Goal: Find specific page/section: Find specific page/section

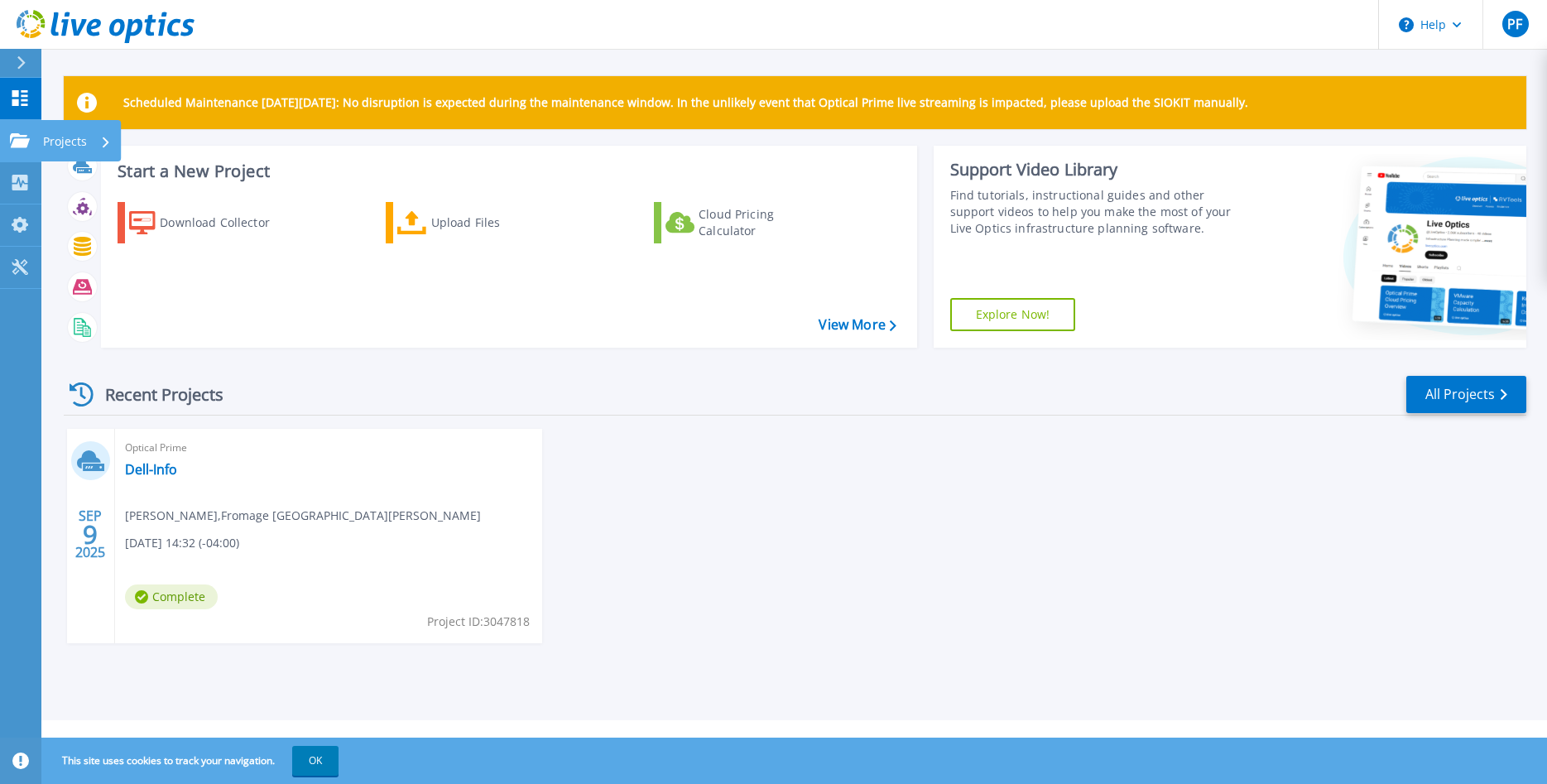
click at [18, 137] on icon at bounding box center [20, 140] width 20 height 14
click at [744, 423] on div "Recent Projects All Projects SEP 9 2025 Optical Prime Dell-Info Pierre Fotsing …" at bounding box center [794, 524] width 1462 height 328
click at [246, 515] on span "Pierre Fotsing , Fromage St. Albert" at bounding box center [302, 516] width 356 height 18
click at [17, 94] on icon at bounding box center [20, 97] width 16 height 16
click at [9, 144] on link "Projects Projects" at bounding box center [20, 142] width 41 height 42
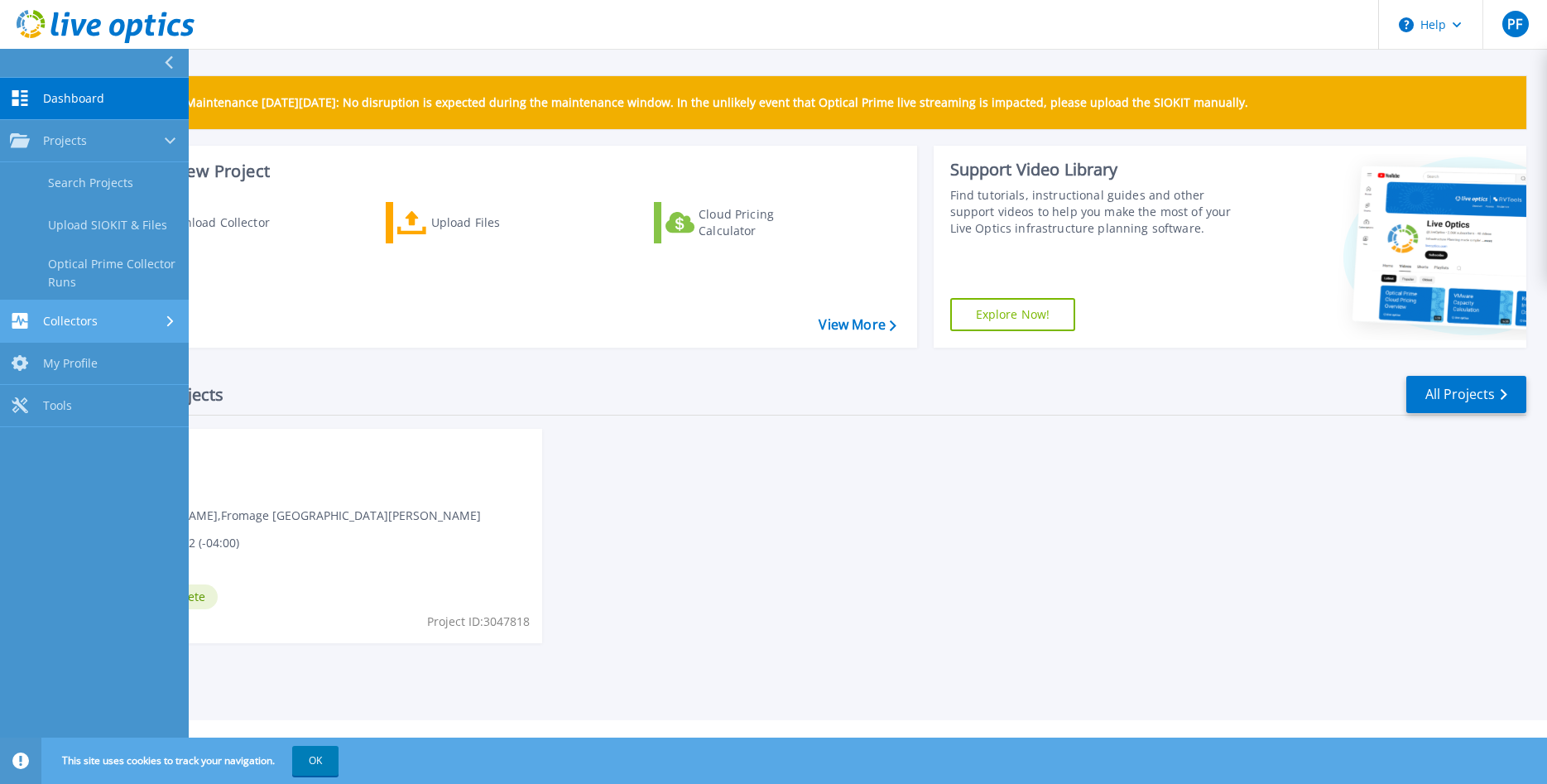
click at [29, 316] on div "Collectors" at bounding box center [53, 320] width 87 height 16
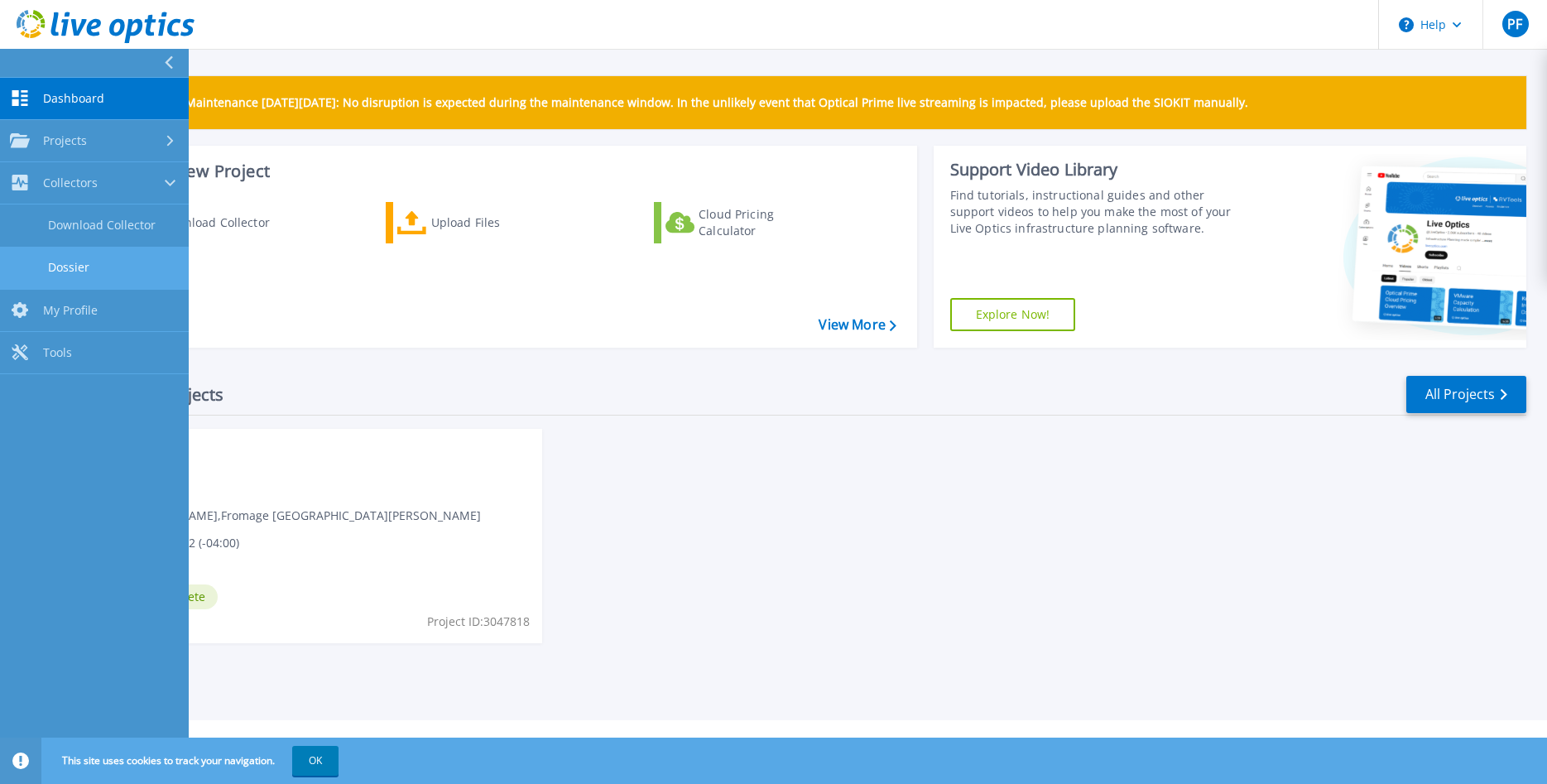
click at [84, 269] on link "Dossier" at bounding box center [94, 267] width 188 height 42
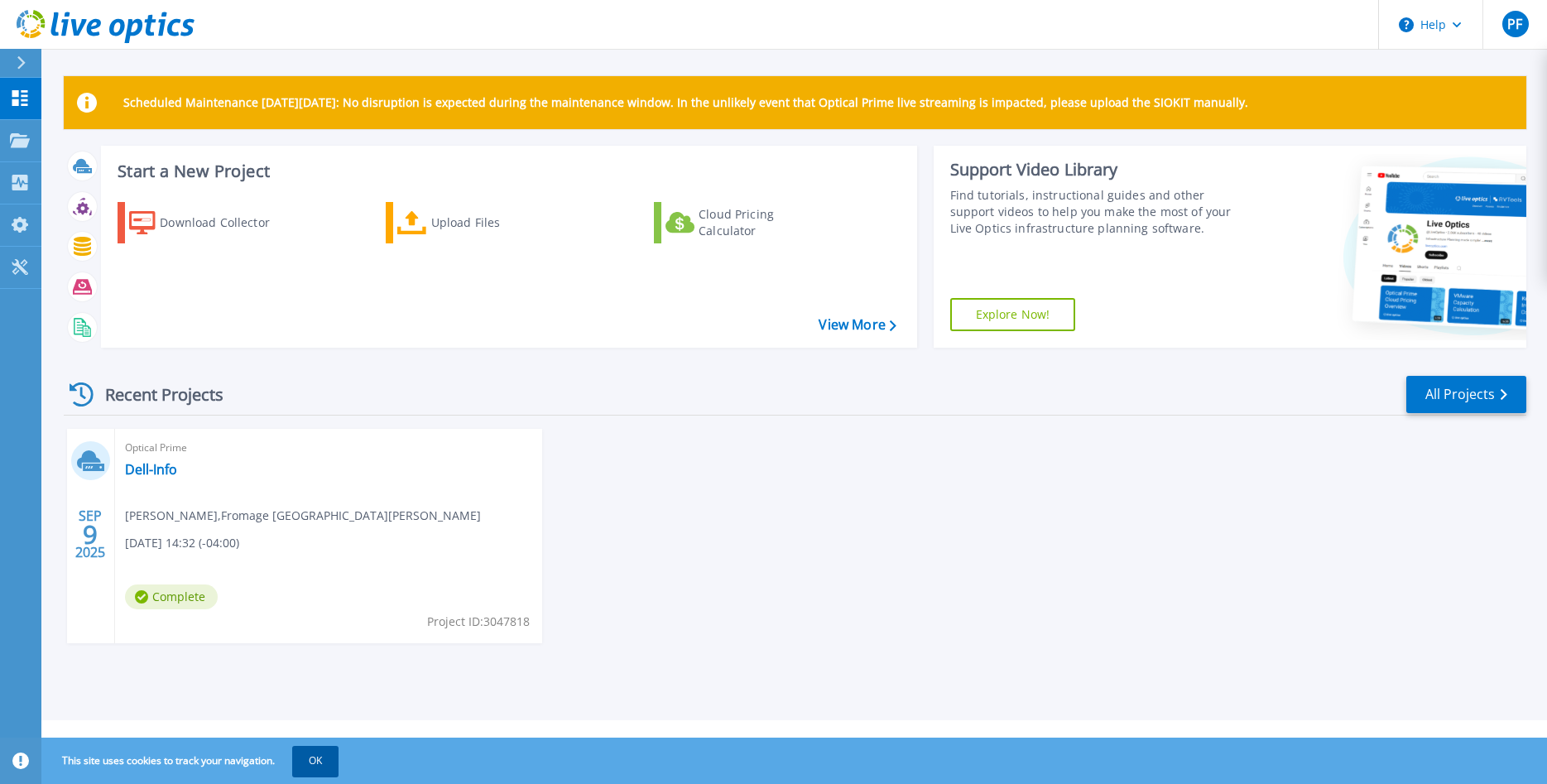
click at [337, 757] on button "OK" at bounding box center [315, 760] width 46 height 29
